Goal: Transaction & Acquisition: Download file/media

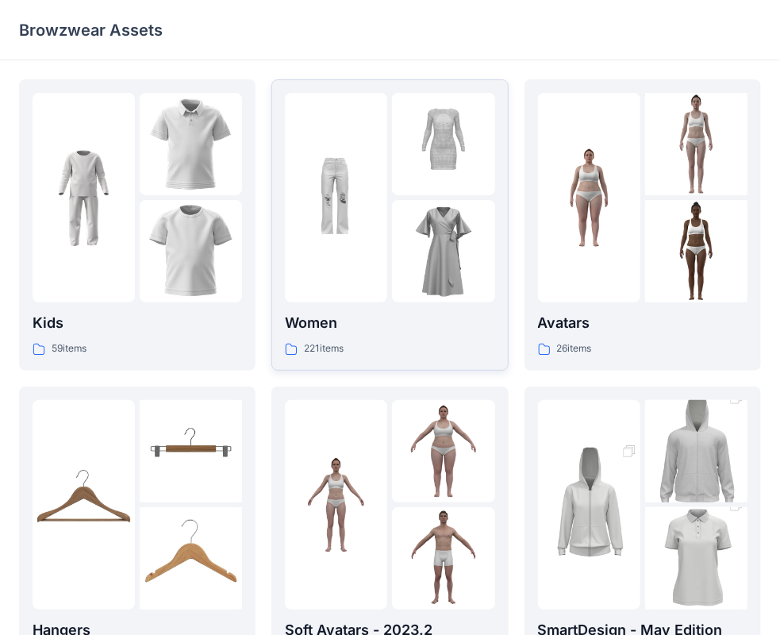
click at [373, 181] on img at bounding box center [336, 198] width 102 height 102
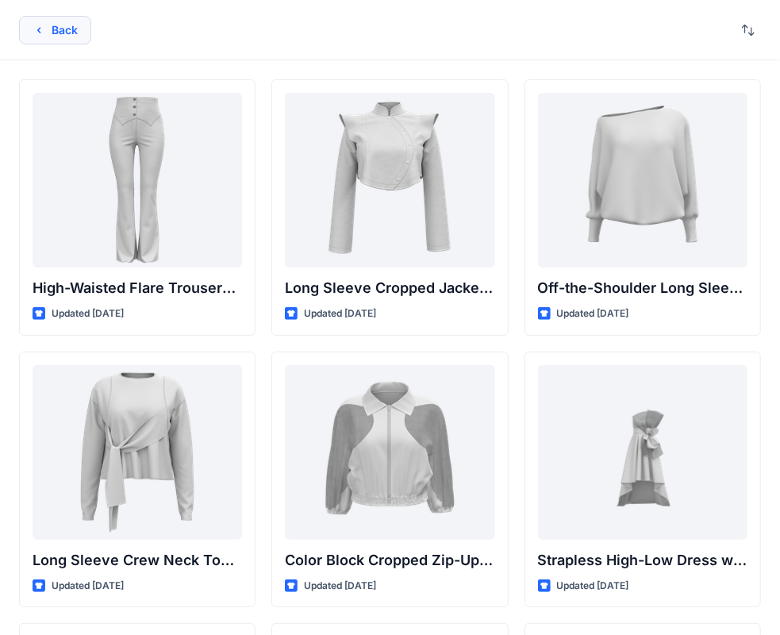
click at [30, 29] on button "Back" at bounding box center [55, 30] width 72 height 29
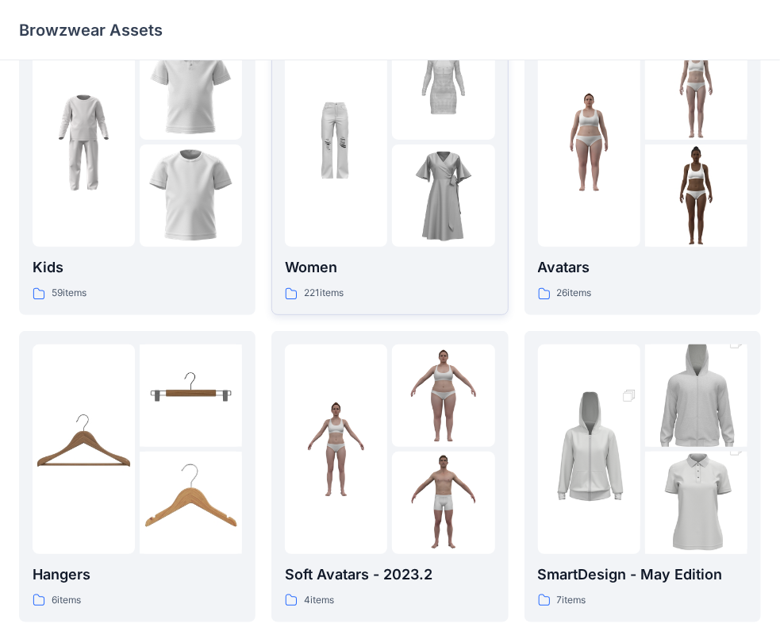
scroll to position [79, 0]
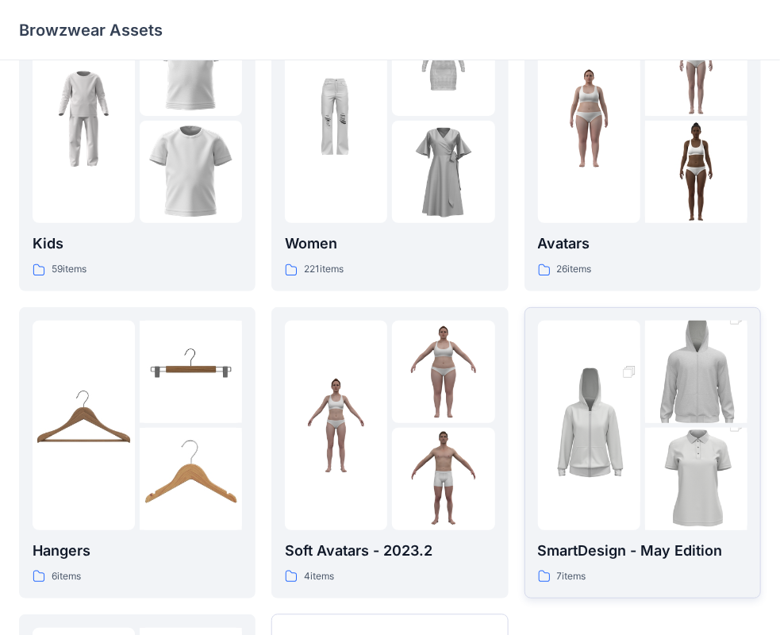
click at [657, 482] on img at bounding box center [696, 479] width 102 height 154
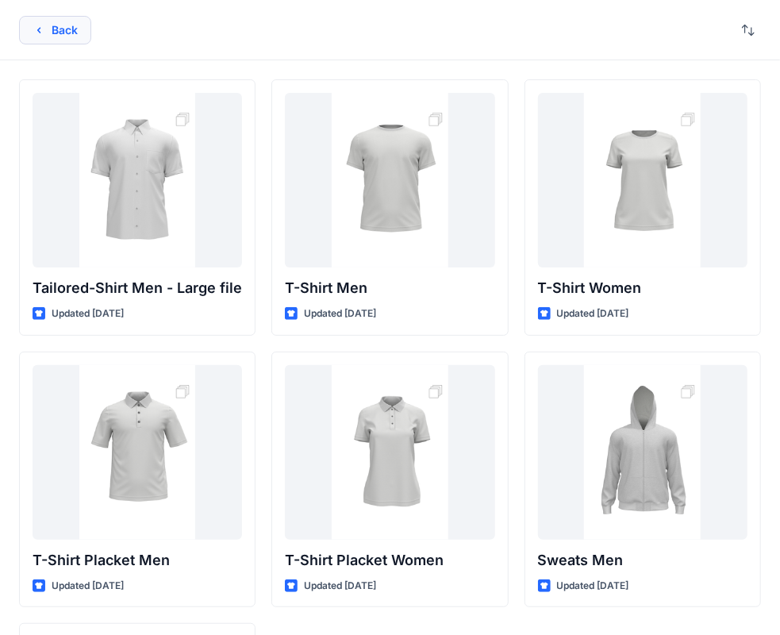
click at [51, 31] on button "Back" at bounding box center [55, 30] width 72 height 29
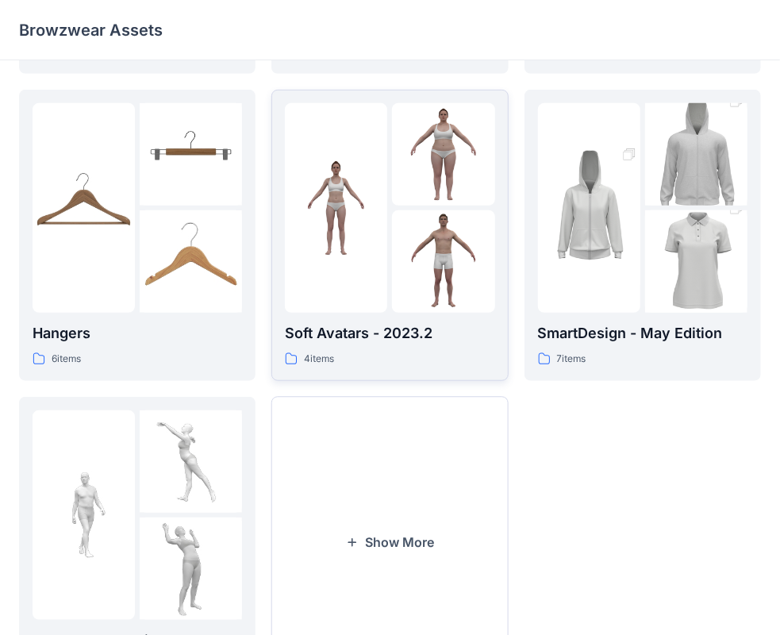
scroll to position [235, 0]
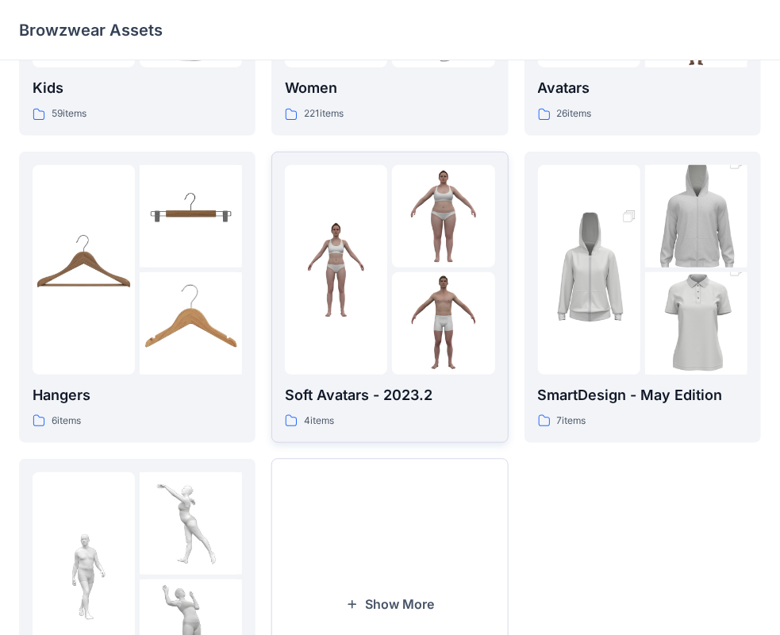
click at [389, 287] on div at bounding box center [390, 270] width 210 height 210
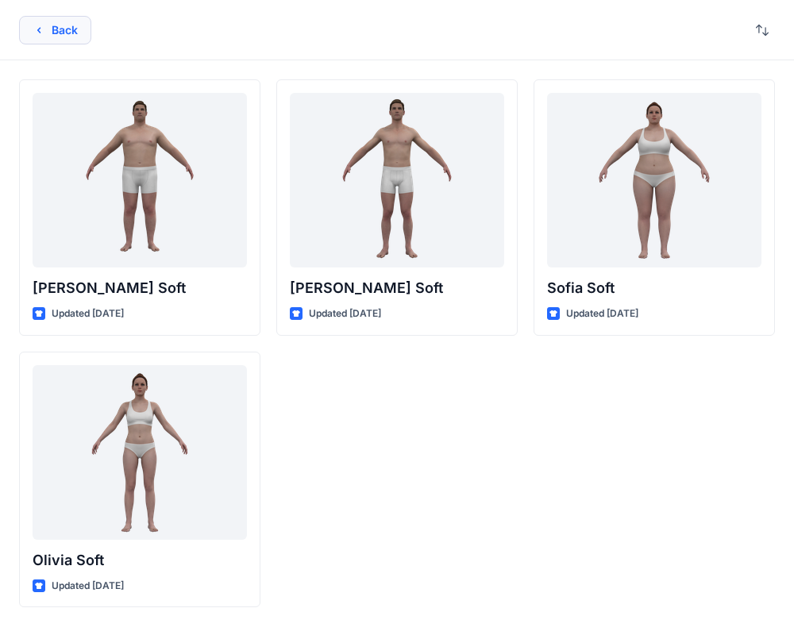
click at [45, 33] on button "Back" at bounding box center [55, 30] width 72 height 29
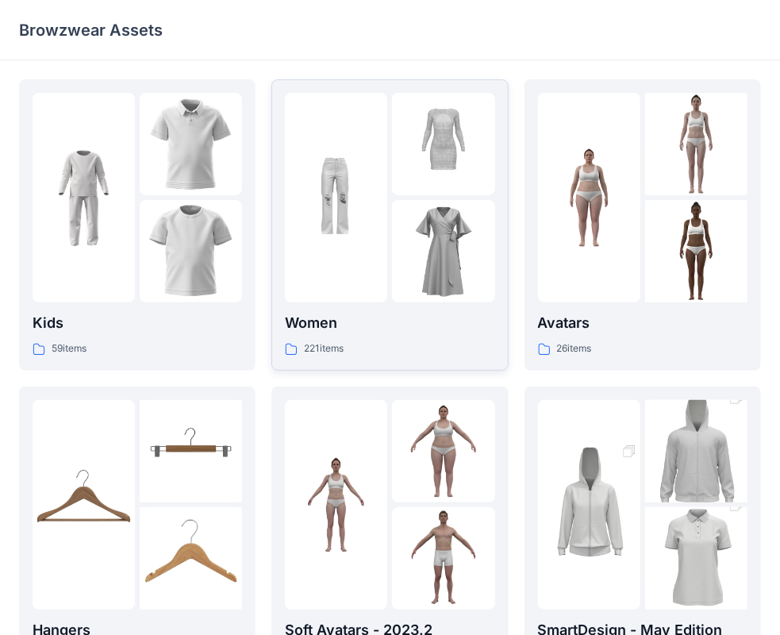
click at [398, 201] on img at bounding box center [443, 251] width 102 height 102
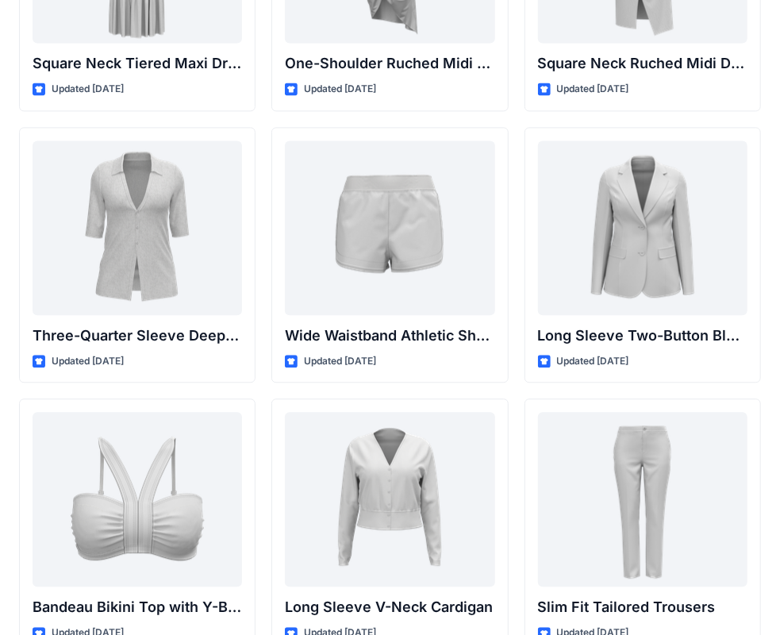
scroll to position [1365, 0]
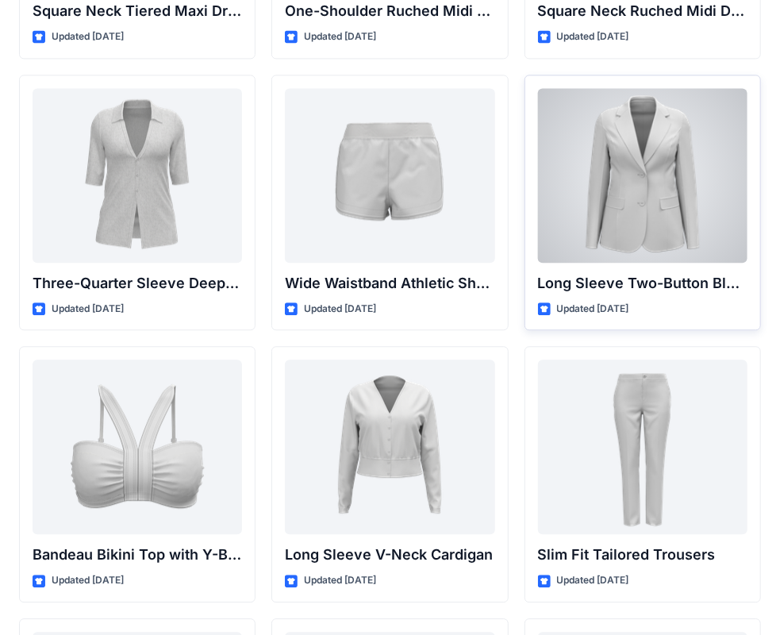
click at [628, 159] on div at bounding box center [643, 175] width 210 height 175
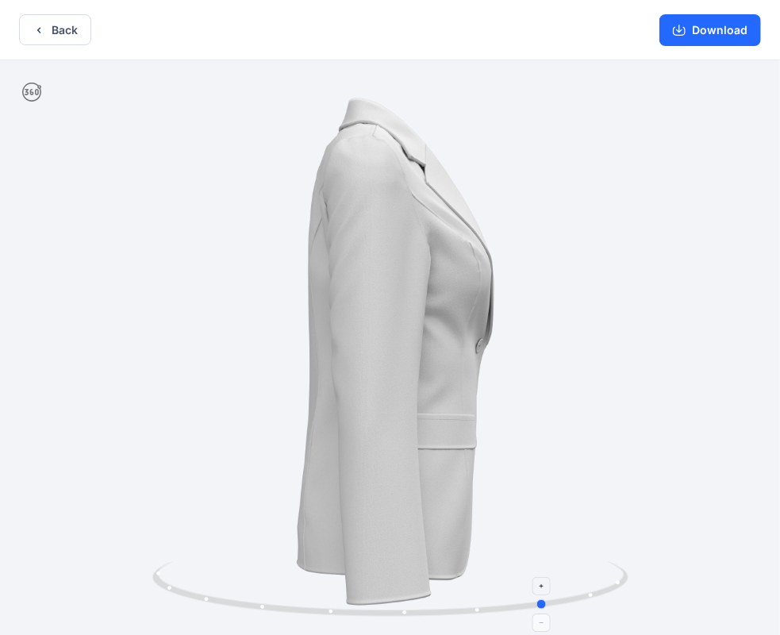
drag, startPoint x: 483, startPoint y: 607, endPoint x: 164, endPoint y: 573, distance: 320.9
click at [164, 573] on icon at bounding box center [392, 591] width 480 height 60
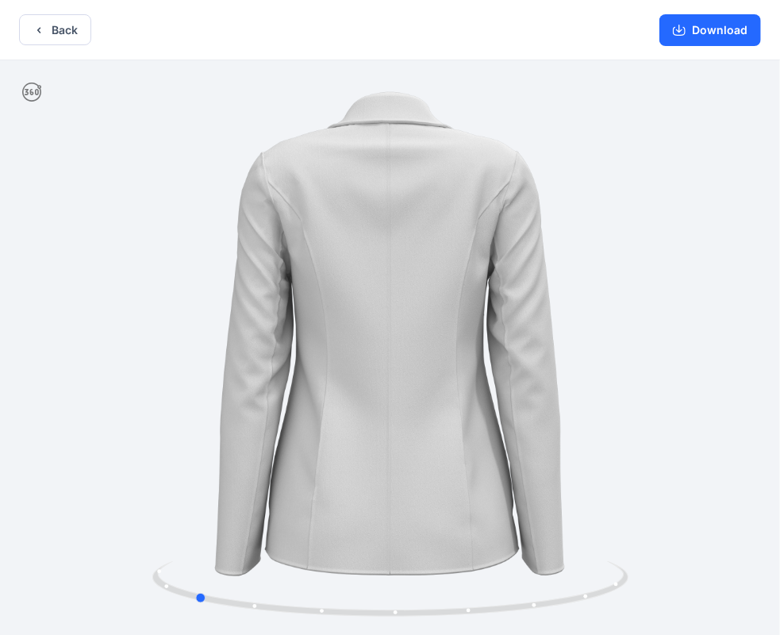
drag, startPoint x: 473, startPoint y: 610, endPoint x: 148, endPoint y: 559, distance: 329.4
click at [121, 581] on div at bounding box center [390, 349] width 780 height 578
click at [43, 36] on icon "button" at bounding box center [39, 30] width 13 height 13
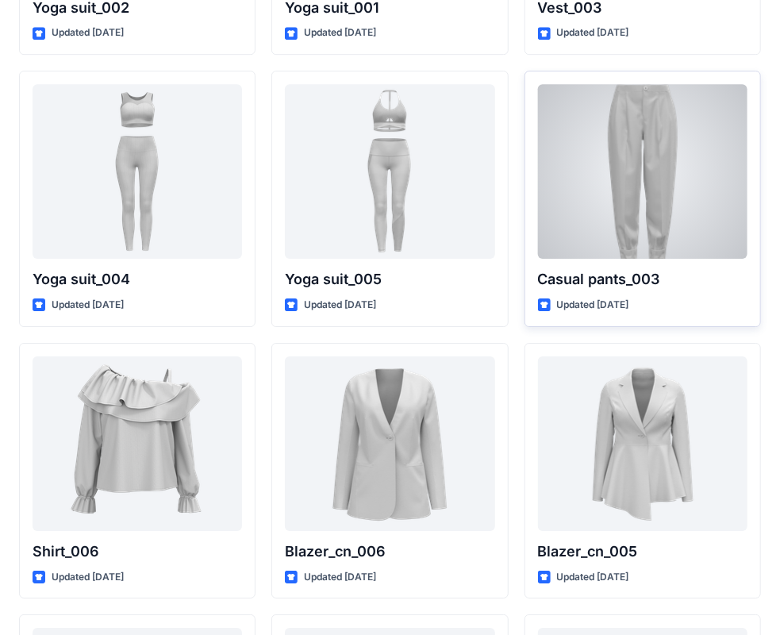
scroll to position [8985, 0]
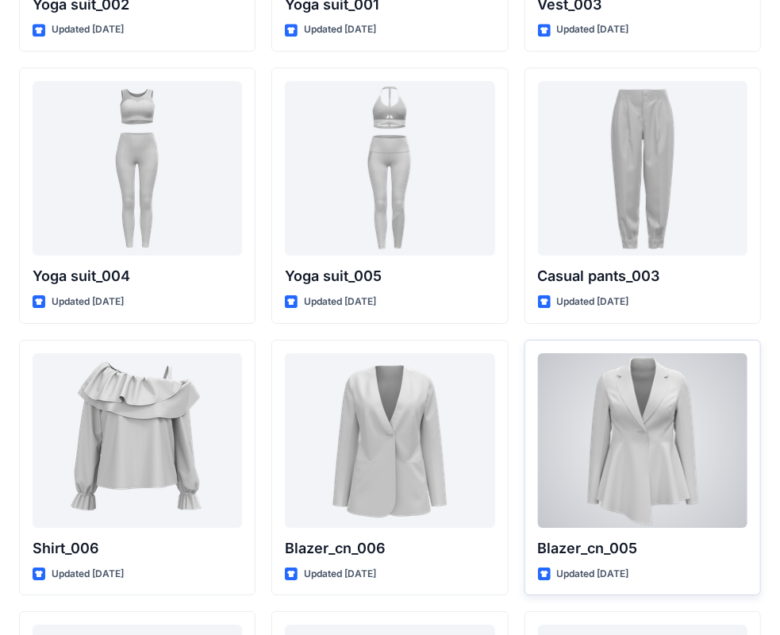
click at [643, 428] on div at bounding box center [643, 440] width 210 height 175
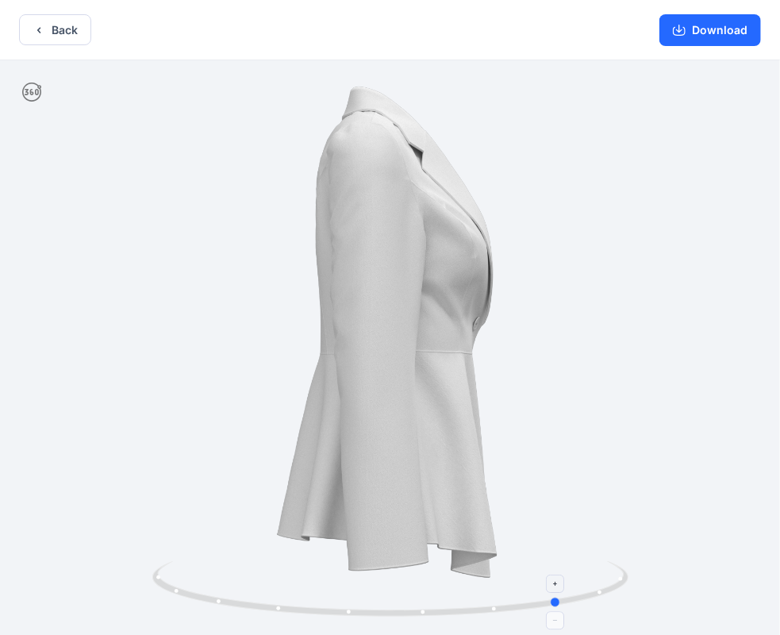
drag, startPoint x: 494, startPoint y: 606, endPoint x: 189, endPoint y: 578, distance: 306.2
click at [189, 578] on icon at bounding box center [392, 591] width 480 height 60
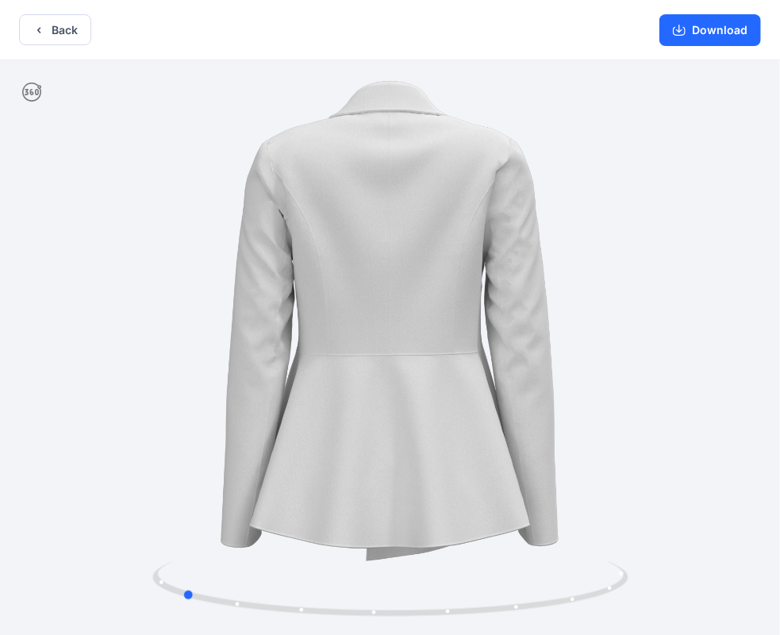
drag, startPoint x: 519, startPoint y: 606, endPoint x: 139, endPoint y: 575, distance: 381.6
click at [139, 575] on div at bounding box center [390, 349] width 780 height 578
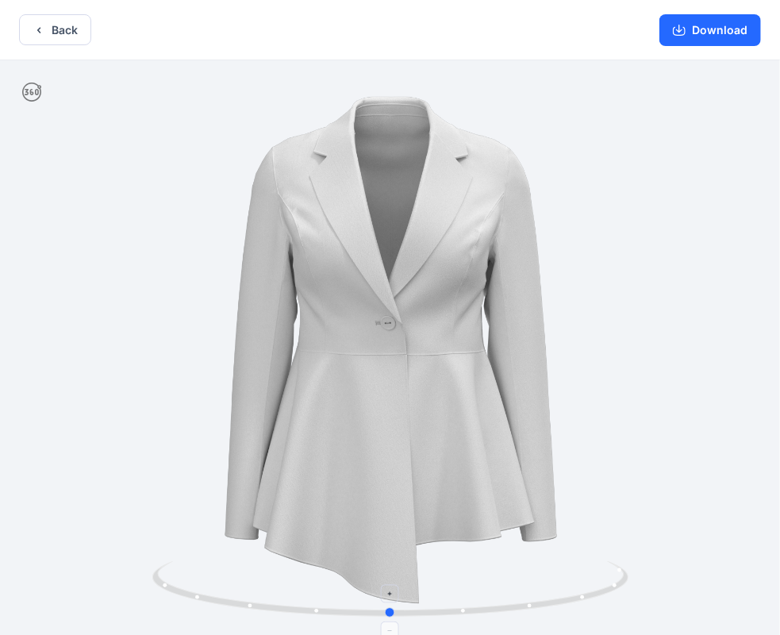
drag, startPoint x: 538, startPoint y: 602, endPoint x: 271, endPoint y: 592, distance: 267.7
click at [271, 592] on icon at bounding box center [392, 591] width 480 height 60
click at [59, 30] on button "Back" at bounding box center [55, 29] width 72 height 31
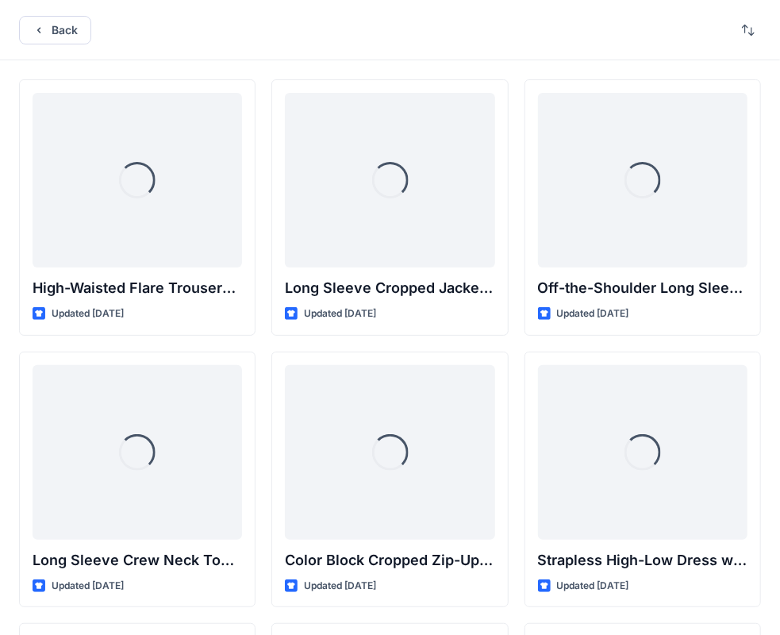
scroll to position [8985, 0]
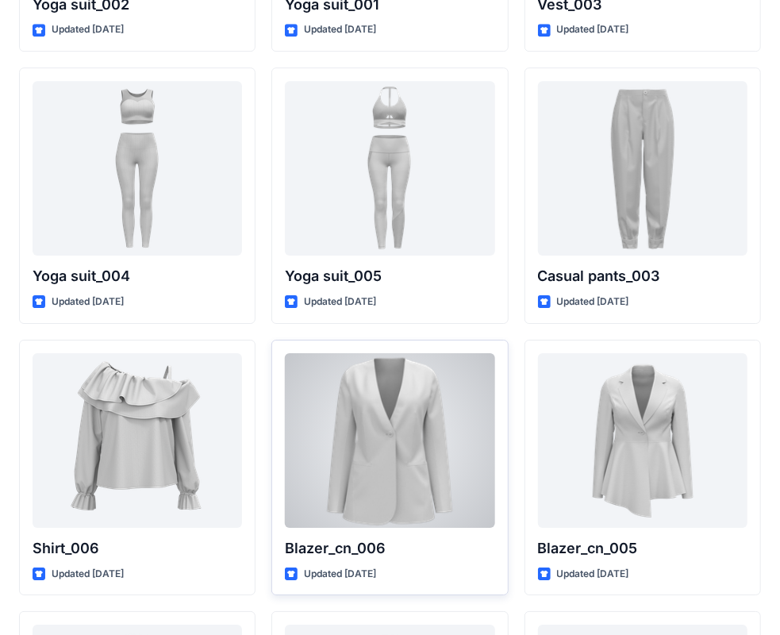
click at [407, 401] on div at bounding box center [390, 440] width 210 height 175
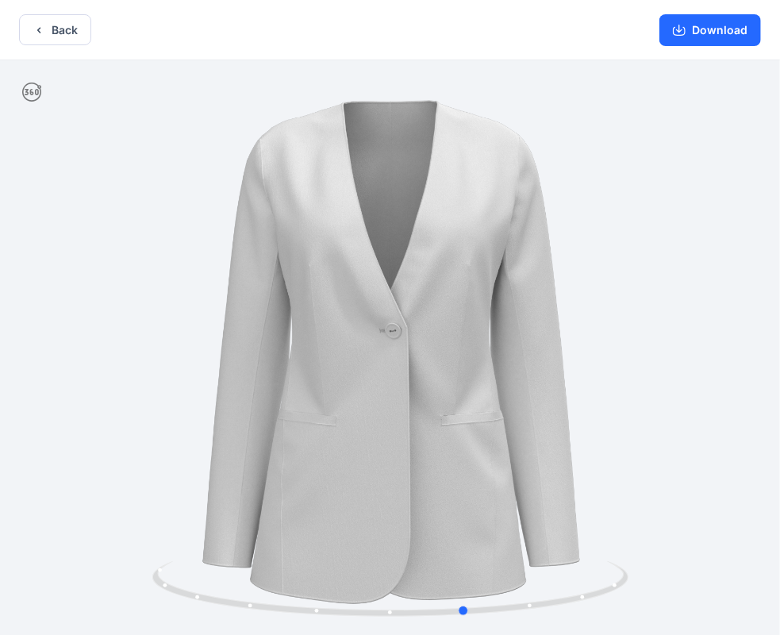
drag, startPoint x: 514, startPoint y: 608, endPoint x: 122, endPoint y: 578, distance: 392.5
click at [122, 578] on div at bounding box center [390, 349] width 780 height 578
click at [59, 21] on button "Back" at bounding box center [55, 29] width 72 height 31
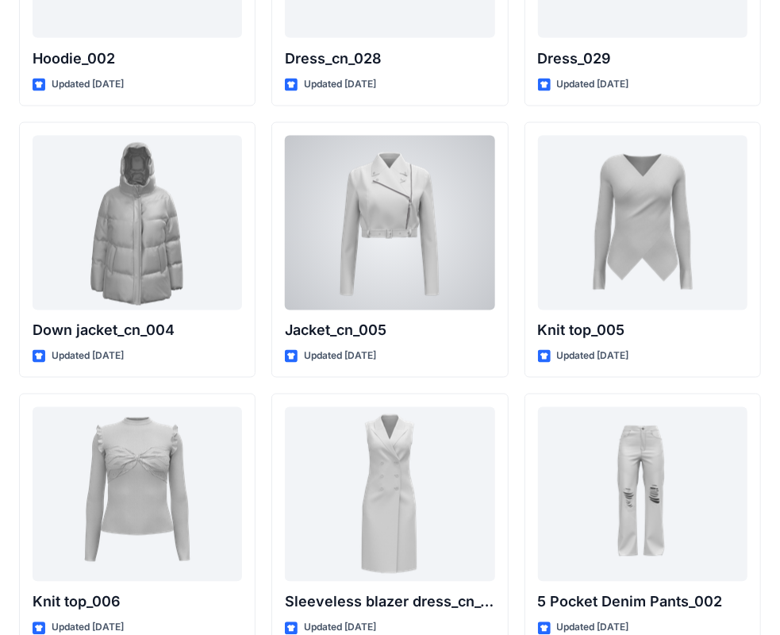
scroll to position [10334, 0]
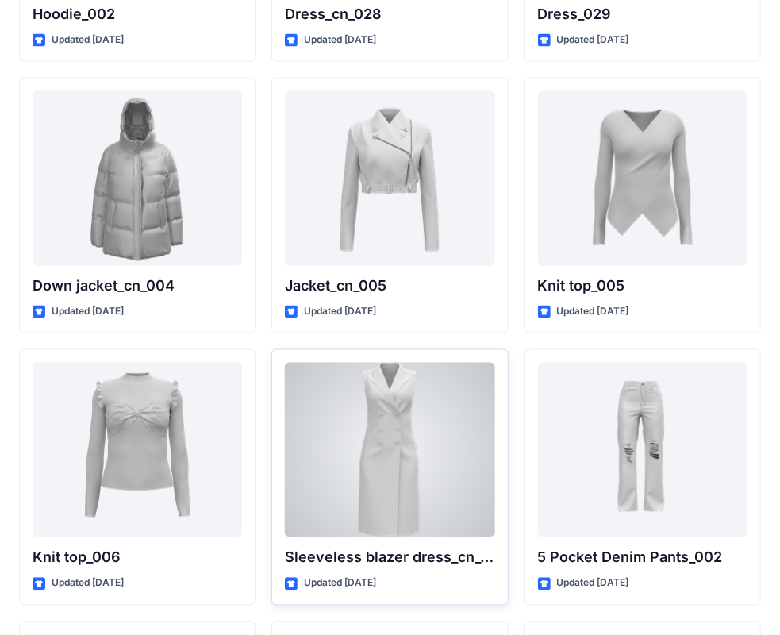
click at [429, 383] on div at bounding box center [390, 450] width 210 height 175
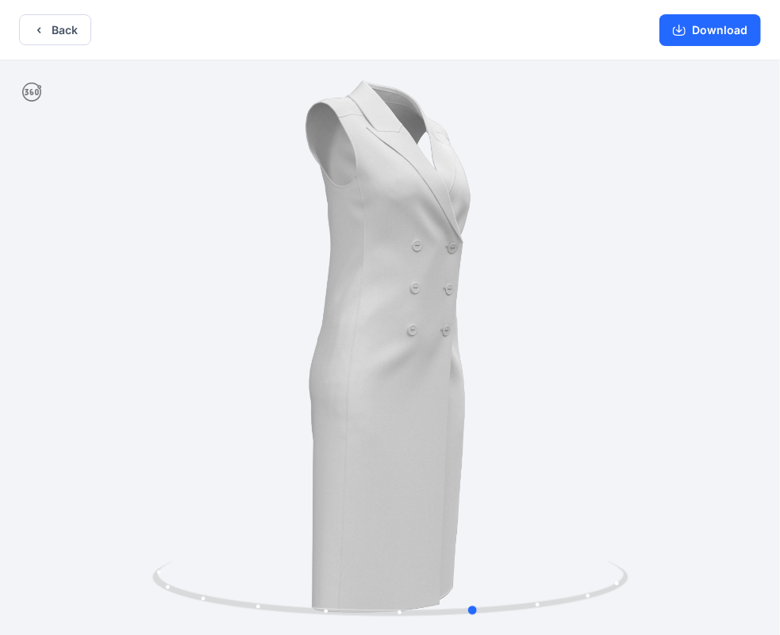
drag, startPoint x: 491, startPoint y: 610, endPoint x: 100, endPoint y: 543, distance: 397.0
click at [100, 543] on div at bounding box center [390, 349] width 780 height 578
click at [58, 33] on button "Back" at bounding box center [55, 29] width 72 height 31
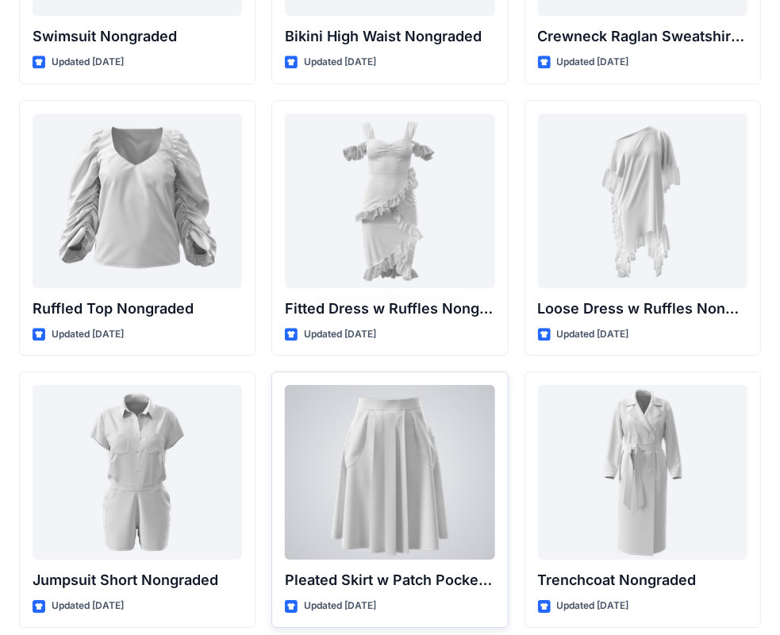
scroll to position [15812, 0]
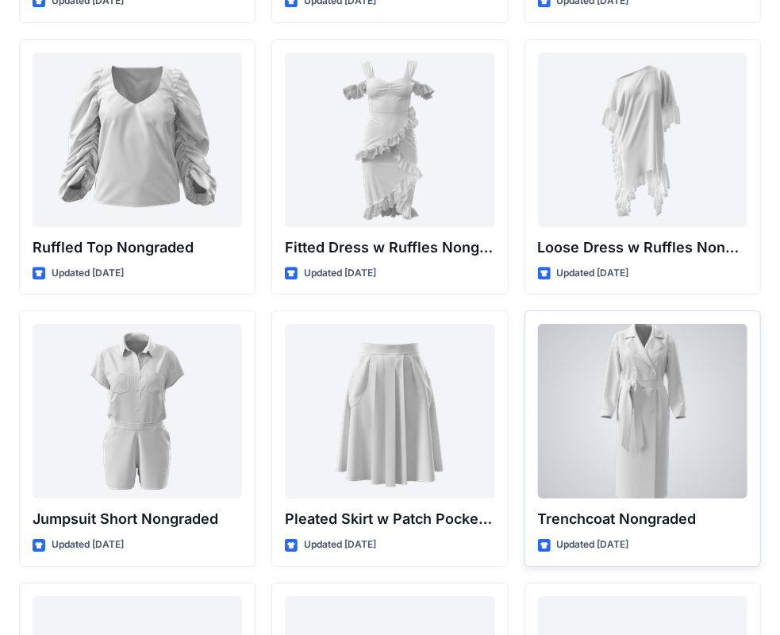
click at [636, 383] on div at bounding box center [643, 411] width 210 height 175
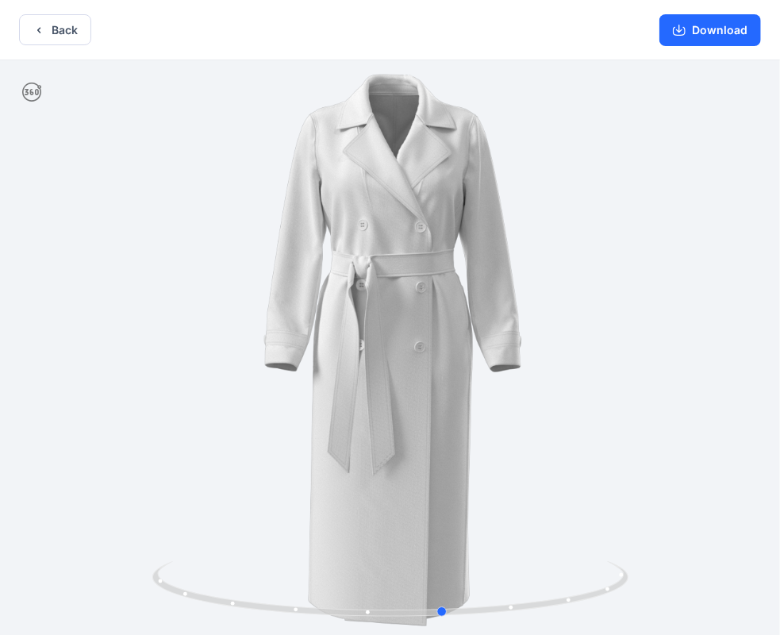
drag, startPoint x: 520, startPoint y: 606, endPoint x: 97, endPoint y: 557, distance: 425.9
click at [97, 557] on div at bounding box center [390, 349] width 780 height 578
click at [67, 30] on button "Back" at bounding box center [55, 29] width 72 height 31
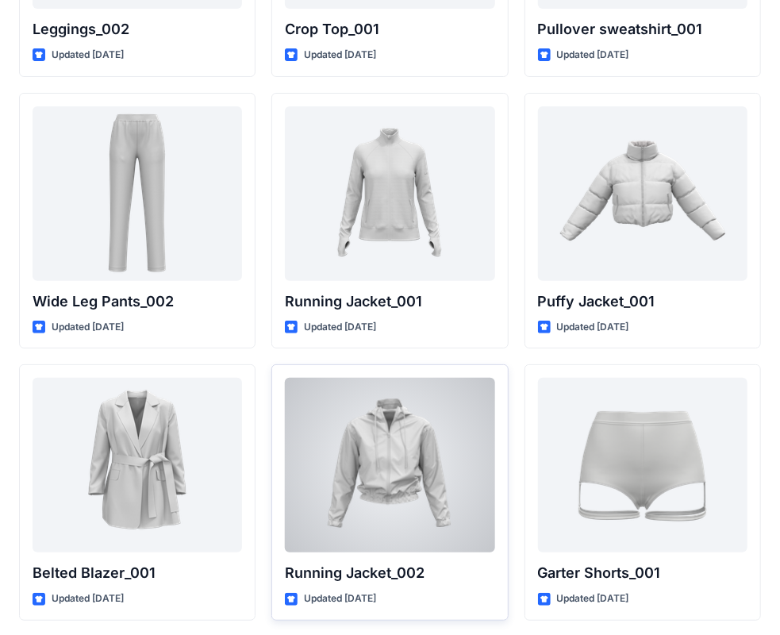
scroll to position [18828, 0]
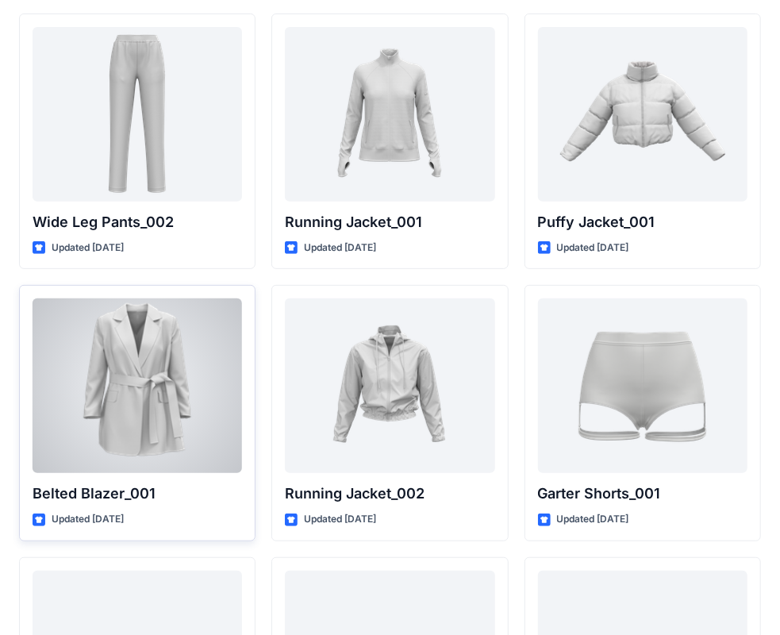
click at [133, 328] on div at bounding box center [138, 385] width 210 height 175
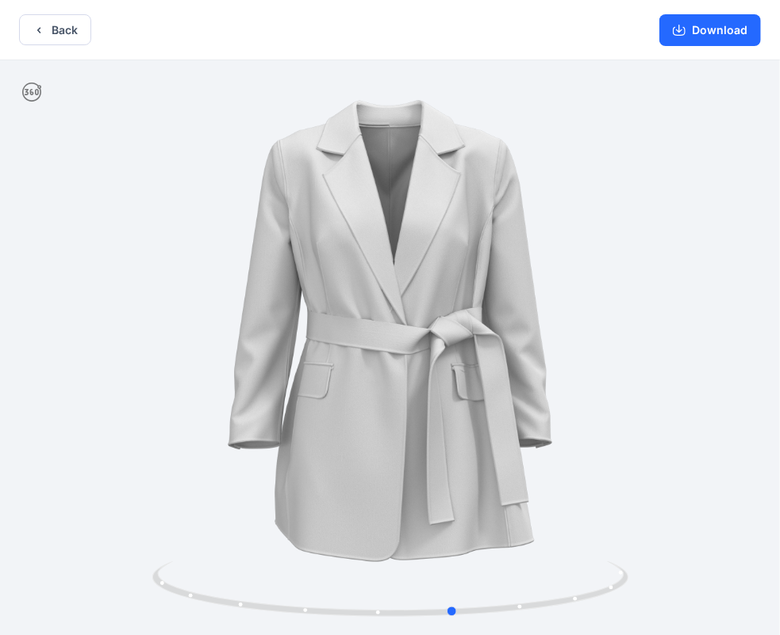
drag, startPoint x: 507, startPoint y: 606, endPoint x: 95, endPoint y: 549, distance: 415.9
click at [95, 549] on div at bounding box center [390, 349] width 780 height 578
click at [55, 25] on button "Back" at bounding box center [55, 29] width 72 height 31
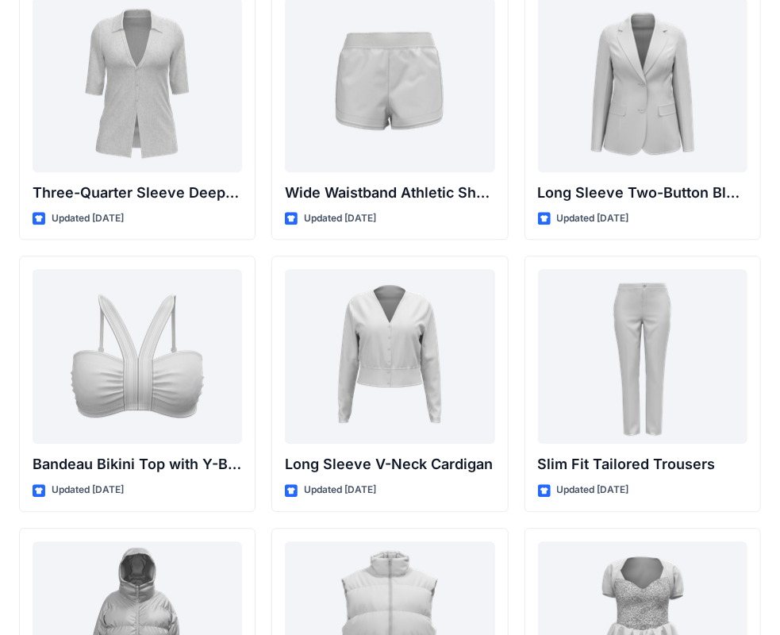
scroll to position [1139, 0]
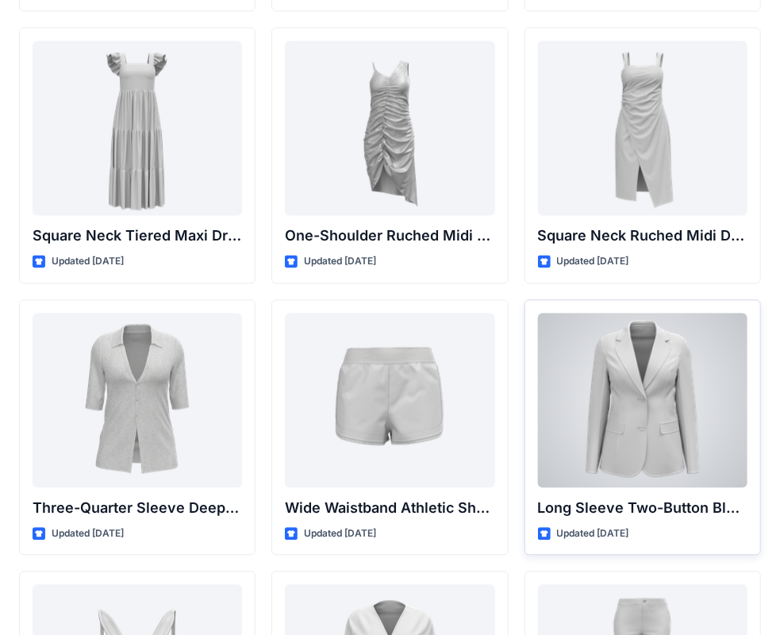
click at [648, 395] on div at bounding box center [643, 401] width 210 height 175
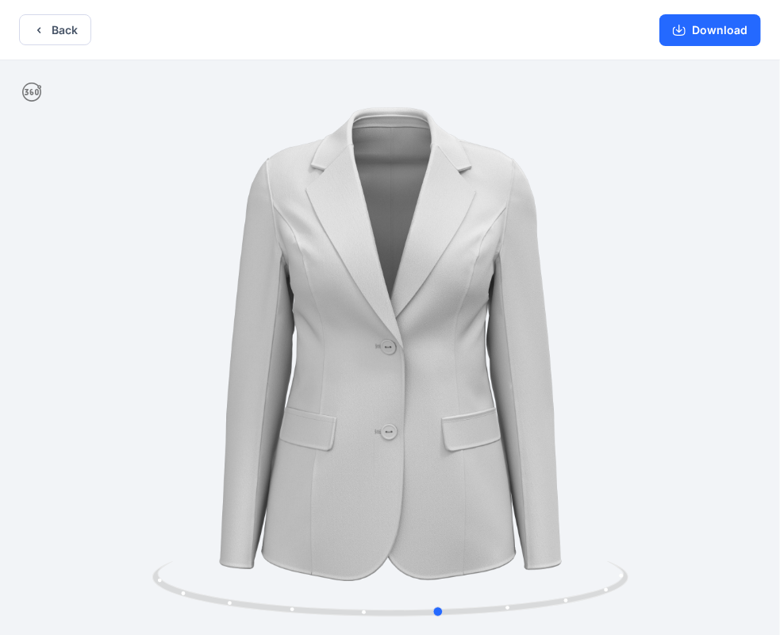
drag, startPoint x: 505, startPoint y: 608, endPoint x: 79, endPoint y: 583, distance: 426.2
click at [79, 583] on div at bounding box center [390, 349] width 780 height 578
drag, startPoint x: 541, startPoint y: 605, endPoint x: 37, endPoint y: 552, distance: 506.8
click at [37, 552] on div at bounding box center [390, 349] width 780 height 578
click at [712, 30] on button "Download" at bounding box center [711, 30] width 102 height 32
